Goal: Obtain resource: Obtain resource

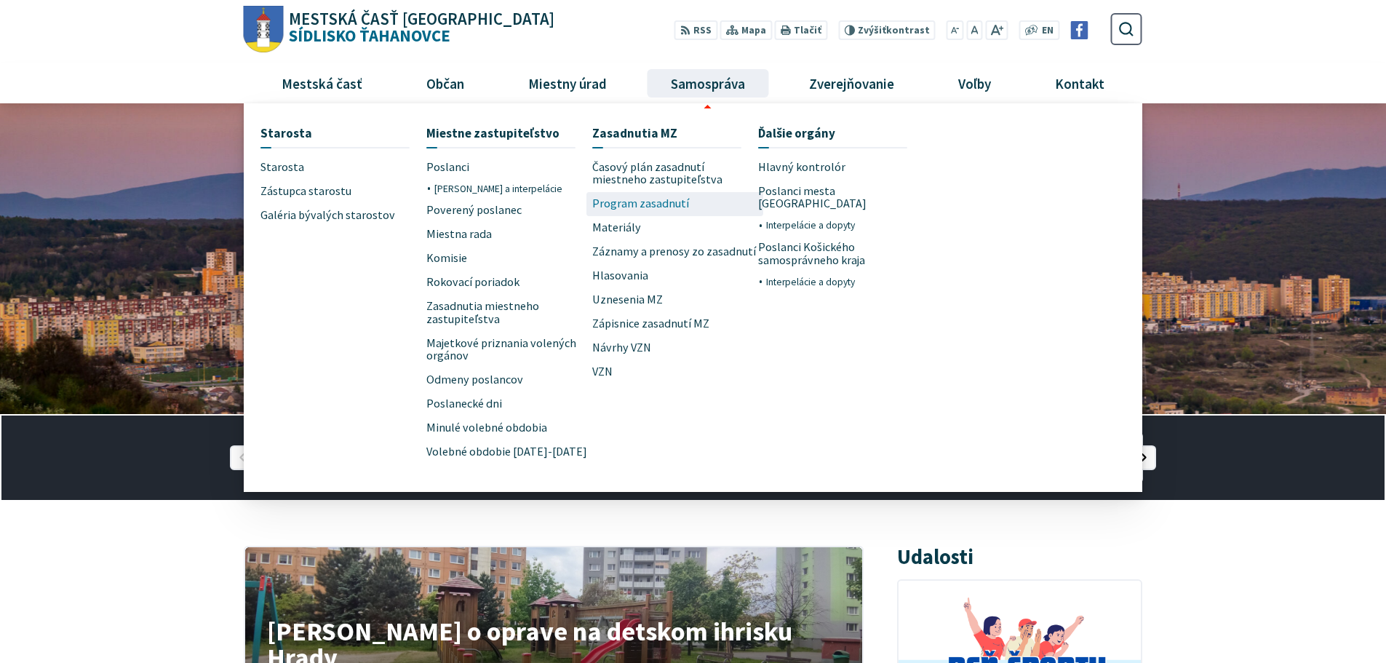
click at [643, 199] on span "Program zasadnutí" at bounding box center [640, 204] width 97 height 24
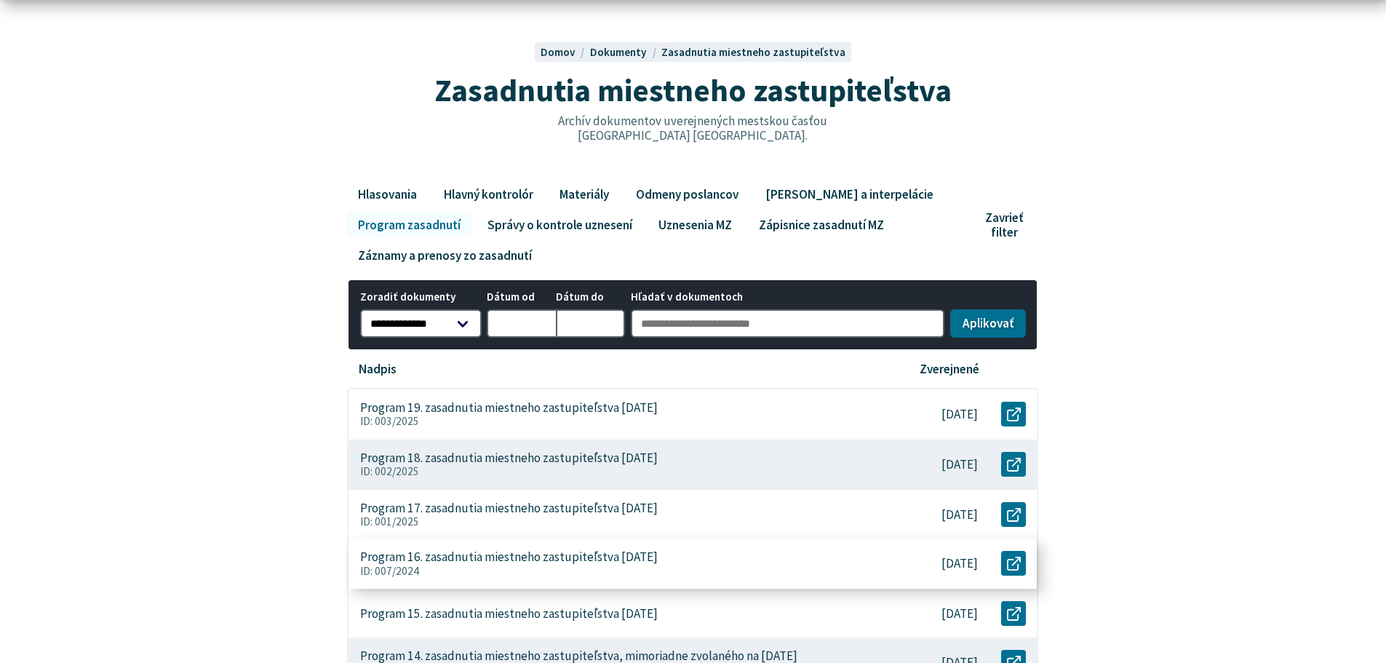
scroll to position [218, 0]
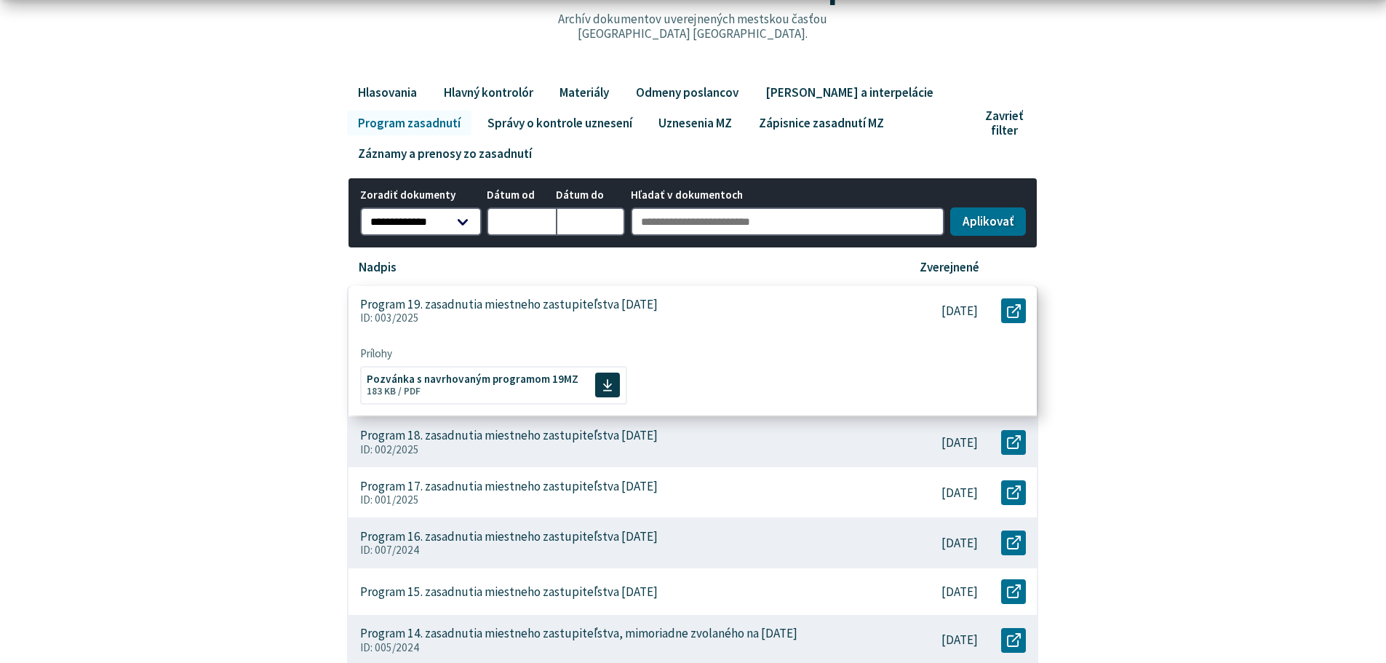
click at [528, 310] on p "Program 19. zasadnutia miestneho zastupiteľstva [DATE]" at bounding box center [508, 304] width 297 height 15
click at [466, 379] on span "Pozvánka s navrhovaným programom 19MZ" at bounding box center [473, 377] width 212 height 11
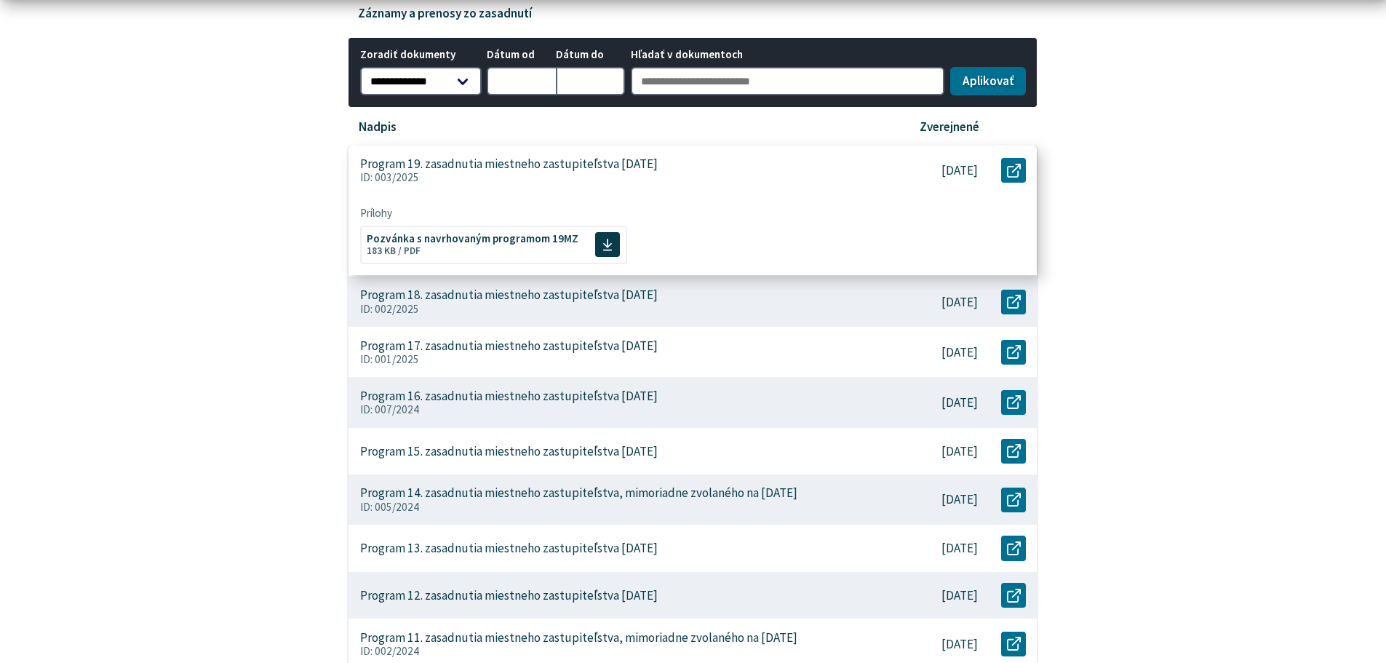
scroll to position [364, 0]
